Goal: Use online tool/utility: Utilize a website feature to perform a specific function

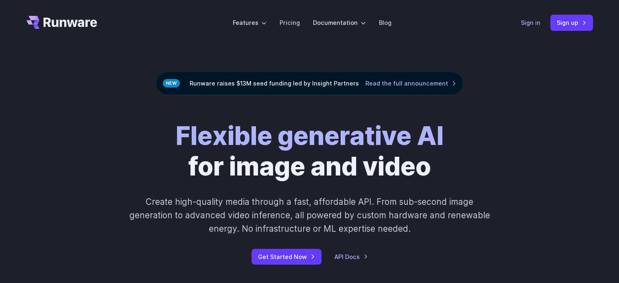
click at [535, 20] on link "Sign in" at bounding box center [531, 22] width 20 height 9
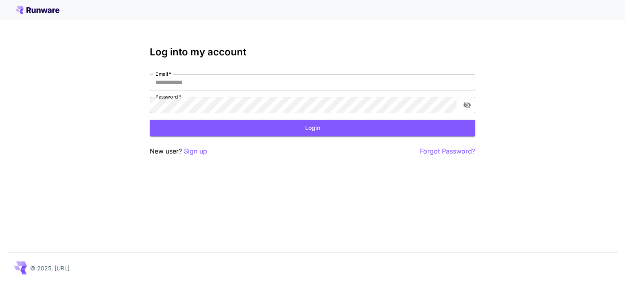
click at [261, 85] on input "Email   *" at bounding box center [313, 82] width 326 height 16
type input "**********"
click at [290, 125] on button "Login" at bounding box center [313, 128] width 326 height 17
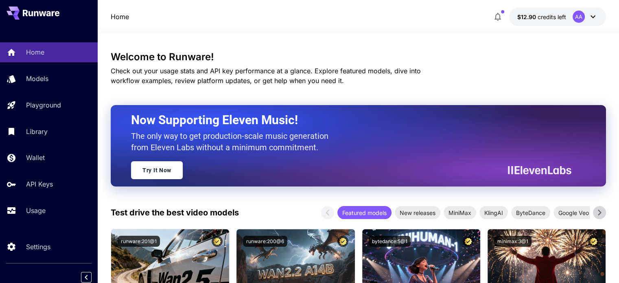
click at [580, 13] on div "AA" at bounding box center [579, 17] width 12 height 12
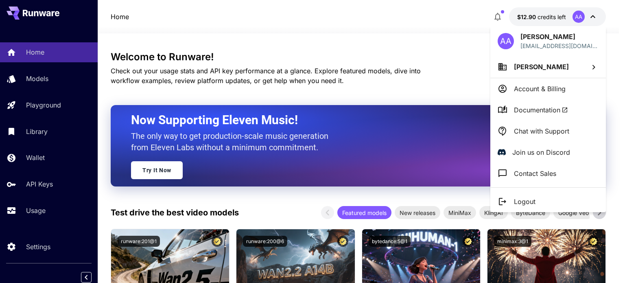
click at [580, 13] on div at bounding box center [312, 141] width 625 height 283
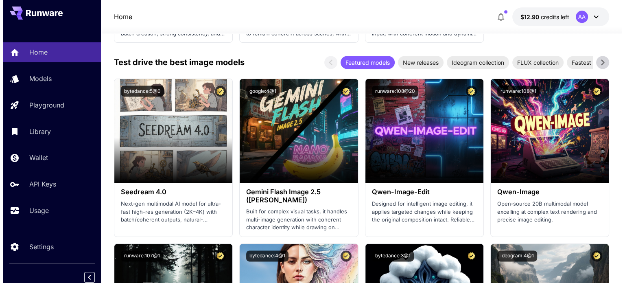
scroll to position [1140, 0]
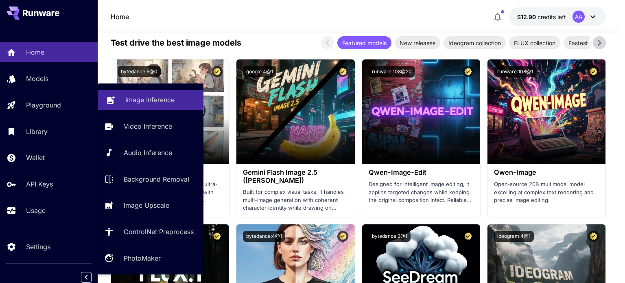
click at [133, 105] on link "Image Inference" at bounding box center [151, 100] width 106 height 20
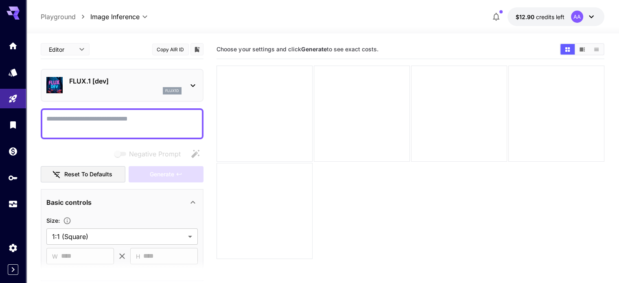
click at [110, 87] on div "flux1d" at bounding box center [125, 90] width 112 height 7
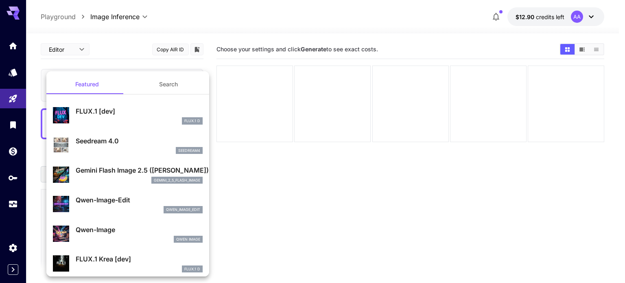
click at [304, 132] on div at bounding box center [312, 141] width 625 height 283
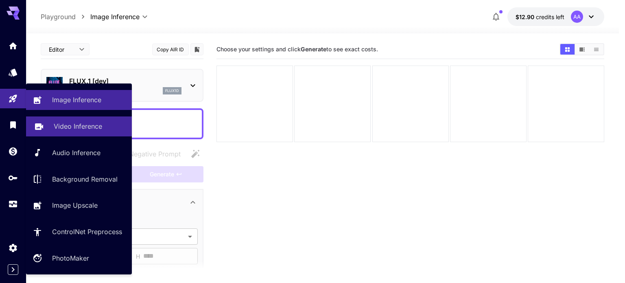
click at [65, 130] on p "Video Inference" at bounding box center [78, 126] width 48 height 10
type input "**********"
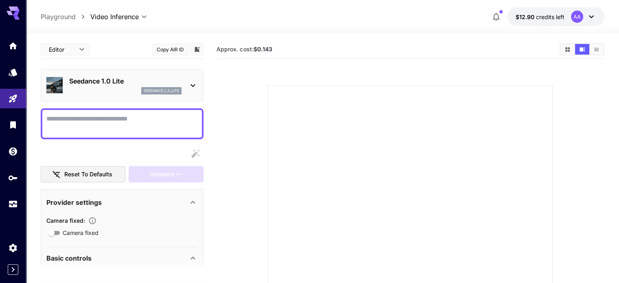
click at [89, 88] on div "seedance_1_0_lite" at bounding box center [125, 90] width 112 height 7
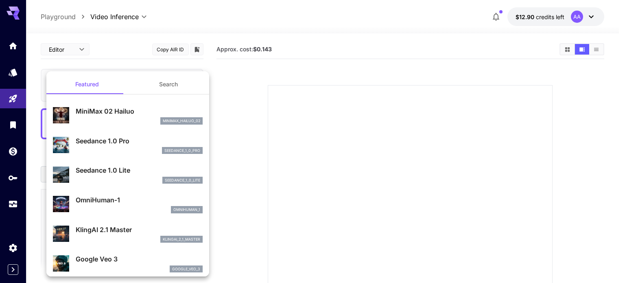
click at [291, 110] on div at bounding box center [312, 141] width 625 height 283
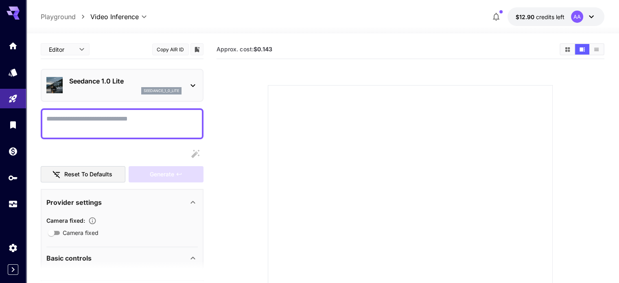
click at [107, 81] on p "Seedance 1.0 Lite" at bounding box center [125, 81] width 112 height 10
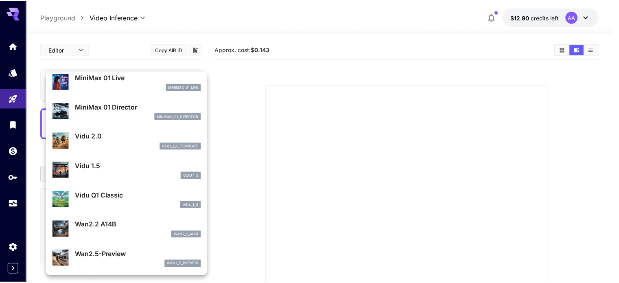
scroll to position [747, 0]
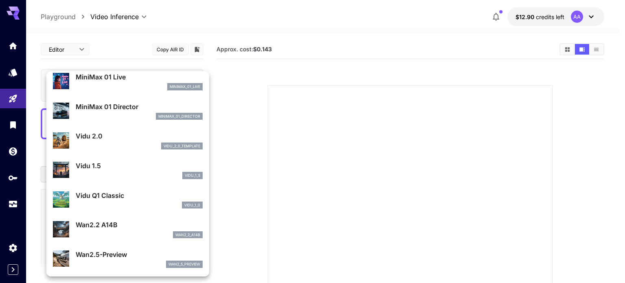
click at [269, 192] on div at bounding box center [312, 141] width 625 height 283
